Goal: Task Accomplishment & Management: Complete application form

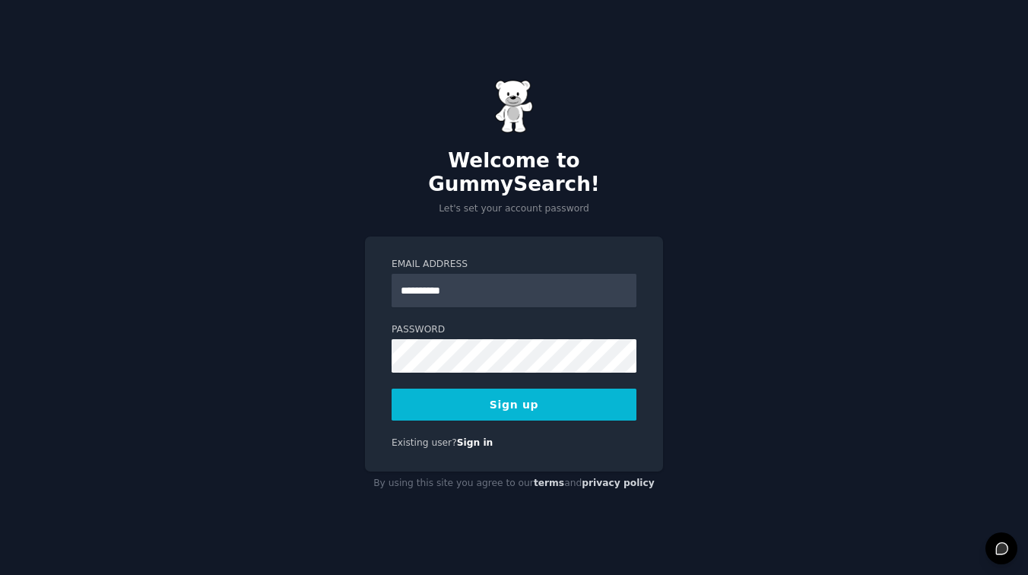
type input "**********"
click at [507, 403] on button "Sign up" at bounding box center [514, 405] width 245 height 32
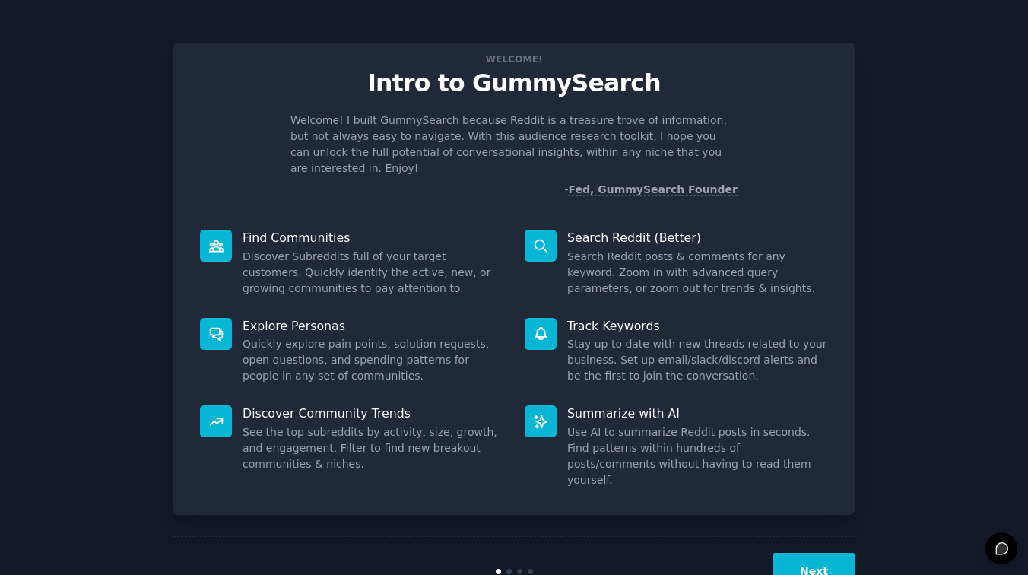
click at [718, 127] on p "Welcome! I built GummySearch because Reddit is a treasure trove of information,…" at bounding box center [513, 145] width 447 height 64
click at [618, 125] on p "Welcome! I built GummySearch because Reddit is a treasure trove of information,…" at bounding box center [513, 145] width 447 height 64
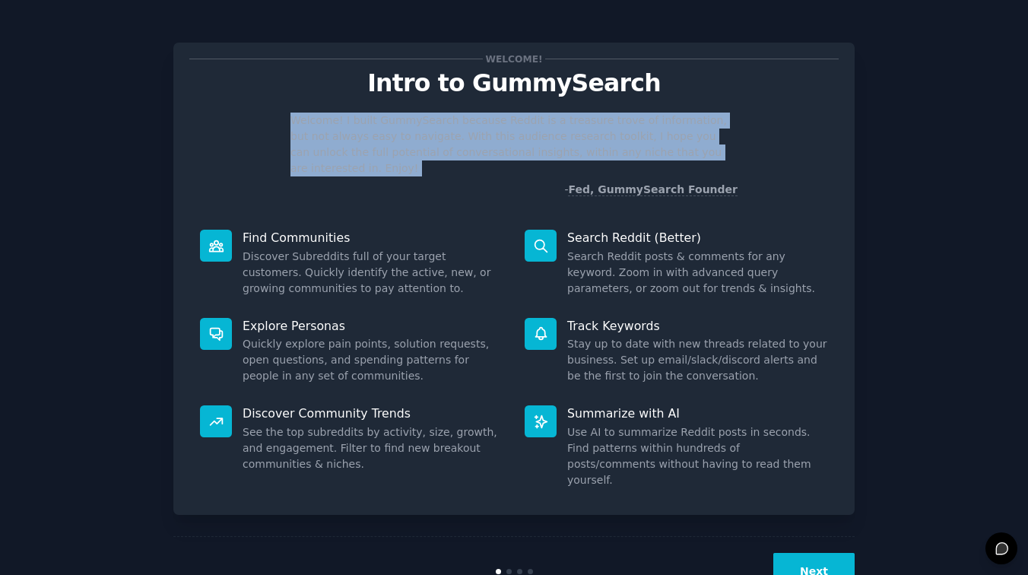
click at [618, 125] on p "Welcome! I built GummySearch because Reddit is a treasure trove of information,…" at bounding box center [513, 145] width 447 height 64
click at [651, 134] on p "Welcome! I built GummySearch because Reddit is a treasure trove of information,…" at bounding box center [513, 145] width 447 height 64
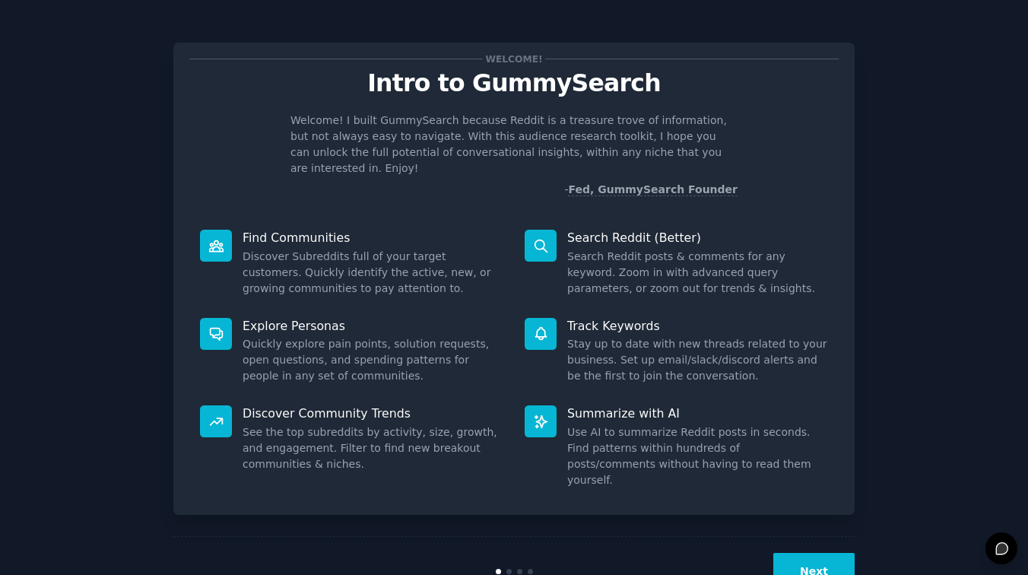
click at [804, 553] on button "Next" at bounding box center [813, 571] width 81 height 37
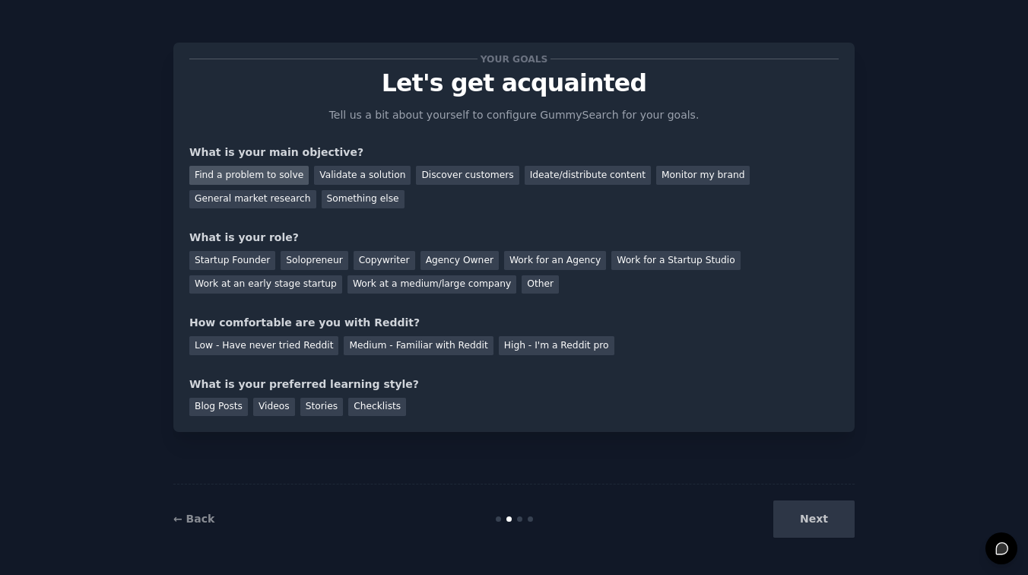
click at [262, 174] on div "Find a problem to solve" at bounding box center [248, 175] width 119 height 19
click at [370, 183] on div "Validate a solution" at bounding box center [362, 175] width 97 height 19
click at [278, 173] on div "Find a problem to solve" at bounding box center [248, 175] width 119 height 19
click at [306, 261] on div "Solopreneur" at bounding box center [314, 260] width 67 height 19
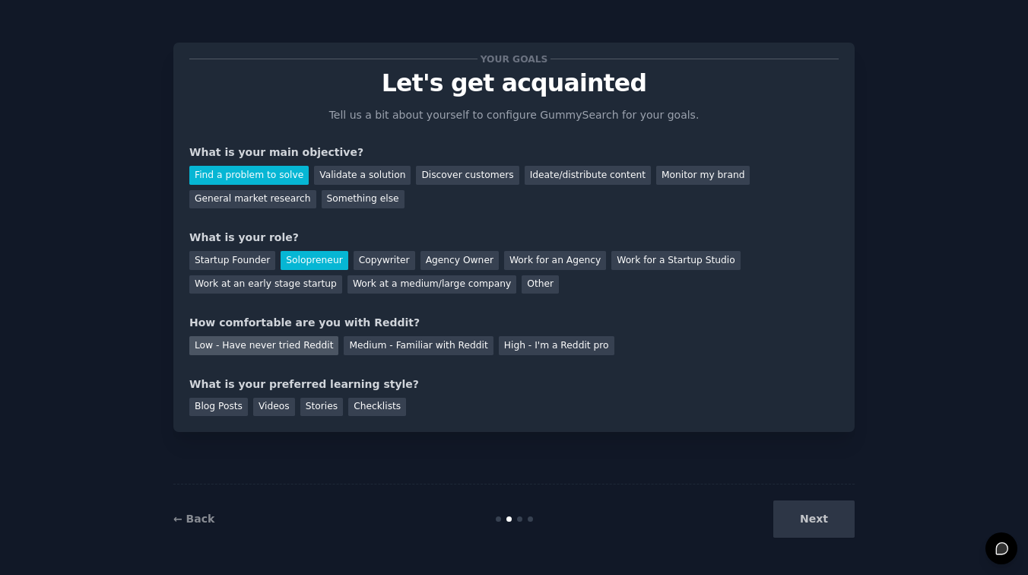
click at [305, 348] on div "Low - Have never tried Reddit" at bounding box center [263, 345] width 149 height 19
click at [384, 351] on div "Medium - Familiar with Reddit" at bounding box center [418, 345] width 149 height 19
click at [835, 527] on div "Next" at bounding box center [740, 518] width 227 height 37
click at [822, 517] on div "Next" at bounding box center [740, 518] width 227 height 37
click at [229, 417] on div "Your goals Let's get acquainted Tell us a bit about yourself to configure Gummy…" at bounding box center [513, 237] width 681 height 389
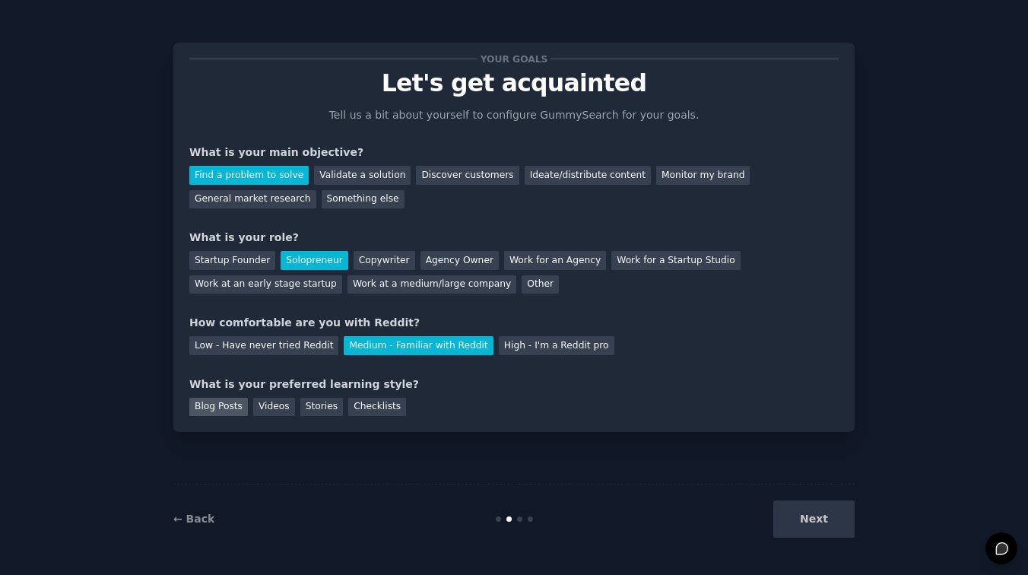
click at [204, 410] on div "Blog Posts" at bounding box center [218, 407] width 59 height 19
click at [824, 525] on button "Next" at bounding box center [813, 518] width 81 height 37
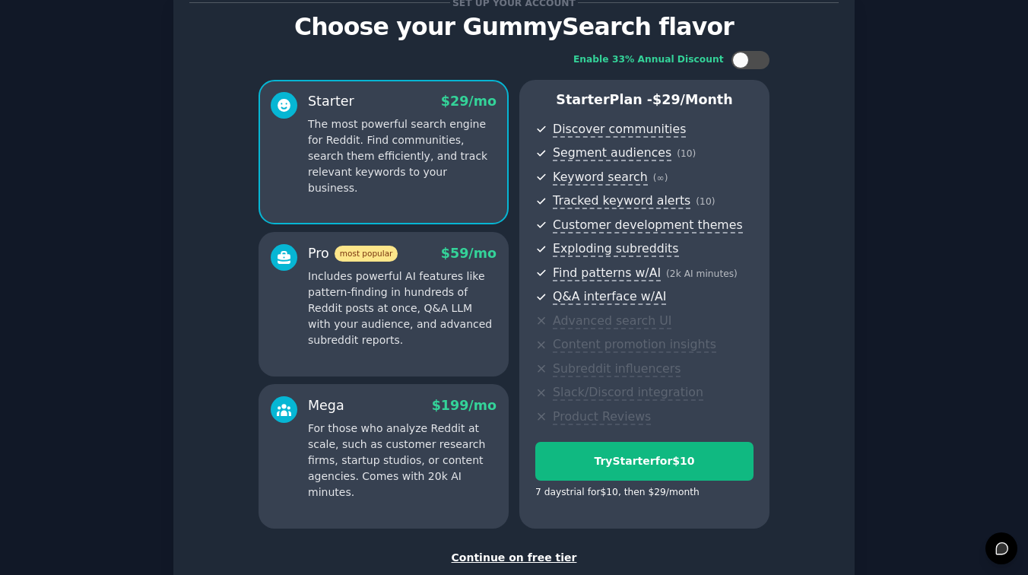
scroll to position [39, 0]
